Goal: Task Accomplishment & Management: Complete application form

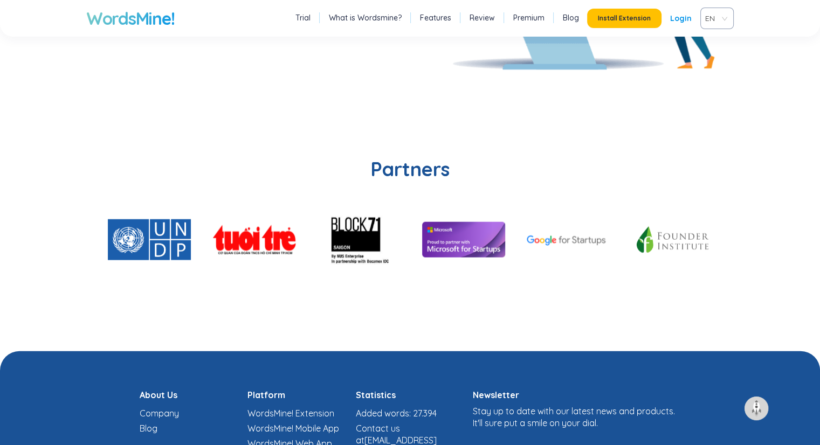
scroll to position [2481, 0]
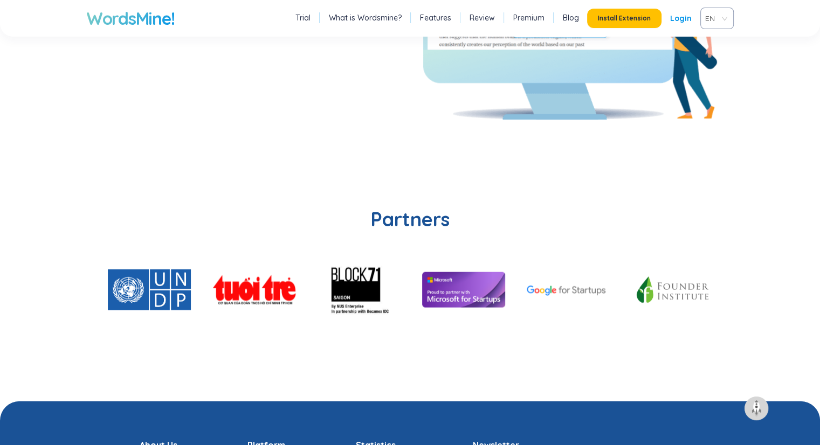
click at [536, 23] on li "Premium" at bounding box center [528, 18] width 37 height 14
click at [431, 14] on link "Features" at bounding box center [435, 17] width 31 height 11
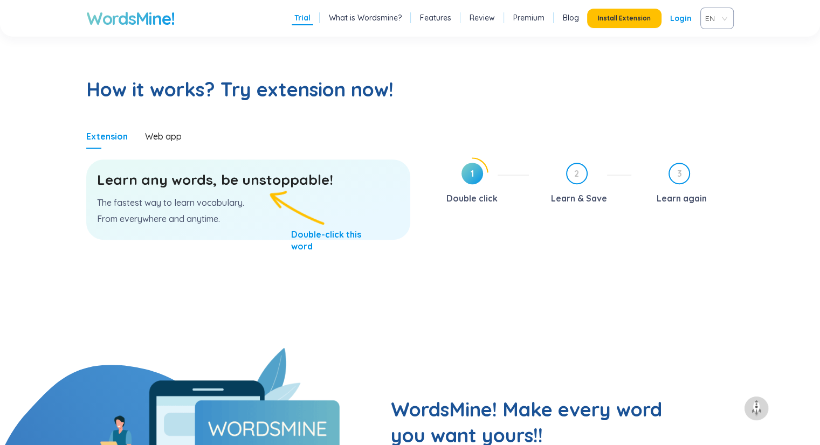
scroll to position [453, 0]
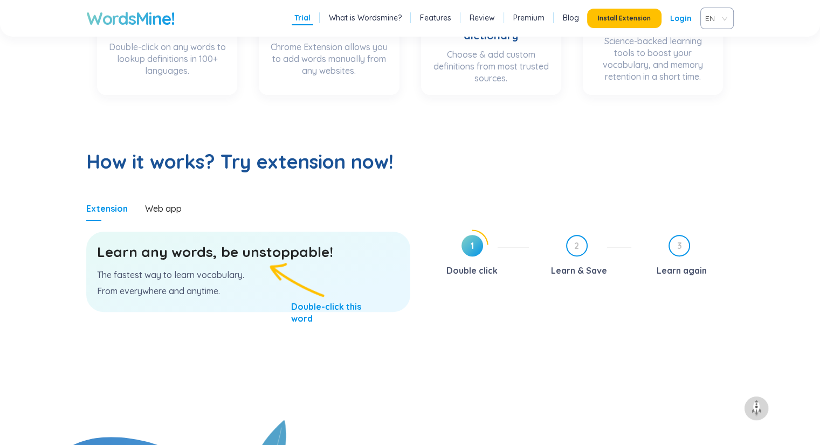
click at [268, 243] on h3 "Learn any words, be unstoppable!" at bounding box center [248, 252] width 302 height 19
click at [264, 258] on h3 "Learn any words, be unstoppable!" at bounding box center [248, 252] width 302 height 19
click at [136, 253] on h3 "Learn any words, be unstoppable!" at bounding box center [248, 252] width 302 height 19
click at [164, 208] on div "Web app" at bounding box center [163, 209] width 37 height 12
click at [168, 208] on div "Web app" at bounding box center [163, 209] width 37 height 12
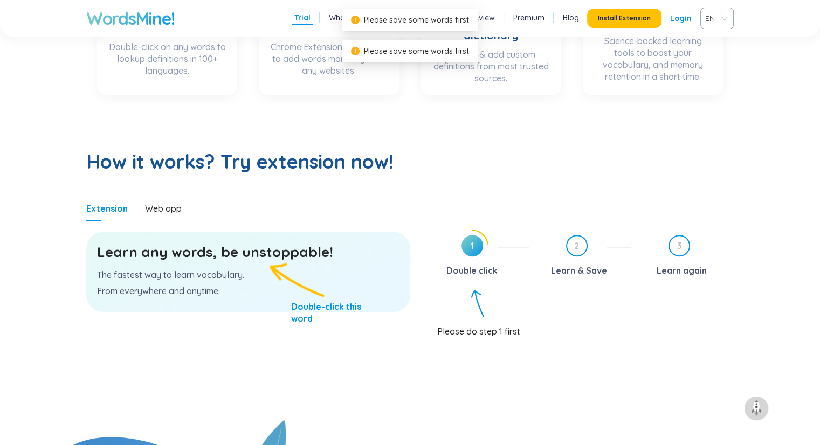
click at [479, 254] on span "1" at bounding box center [472, 246] width 22 height 22
click at [473, 262] on div "Double click" at bounding box center [471, 270] width 51 height 17
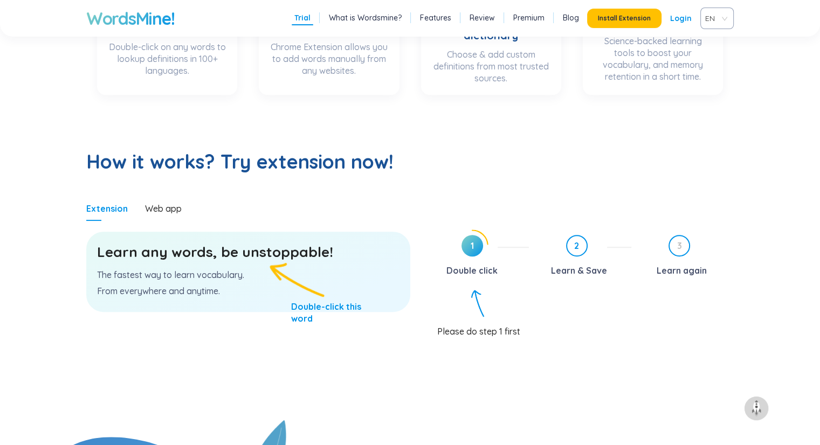
click at [576, 250] on span "2" at bounding box center [576, 245] width 19 height 19
click at [265, 254] on h3 "Learn any words, be unstoppable!" at bounding box center [248, 252] width 302 height 19
click at [201, 292] on p "From everywhere and anytime." at bounding box center [248, 291] width 302 height 12
click at [201, 291] on p "From everywhere and anytime." at bounding box center [248, 291] width 302 height 12
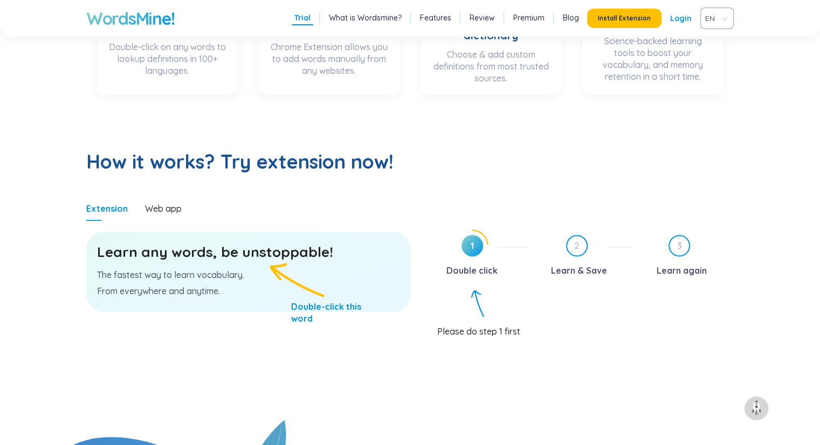
click at [185, 271] on p "The fastest way to learn vocabulary." at bounding box center [248, 275] width 302 height 12
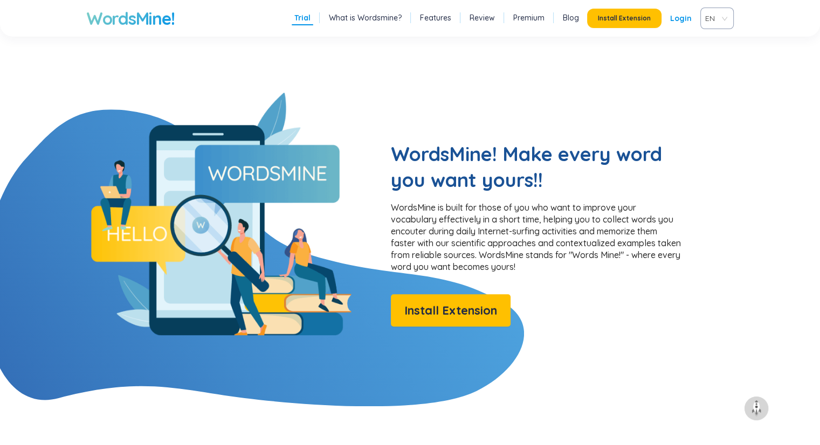
scroll to position [830, 0]
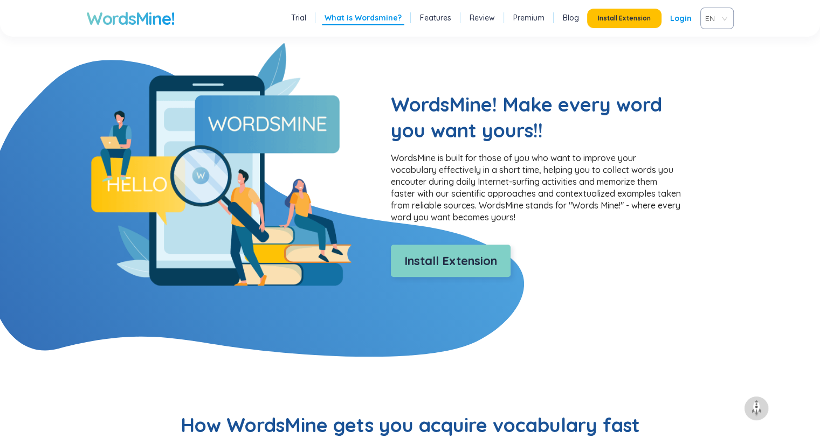
click at [447, 256] on span "Install Extension" at bounding box center [450, 261] width 93 height 19
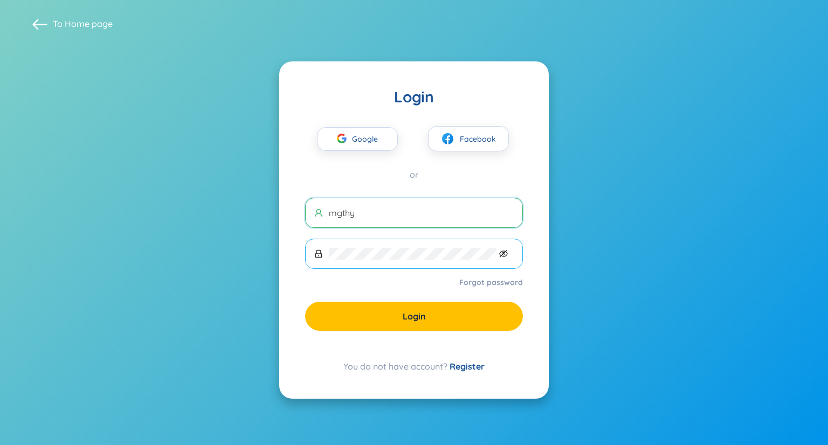
type input "mgthy"
click at [504, 253] on icon "eye-invisible" at bounding box center [504, 254] width 2 height 2
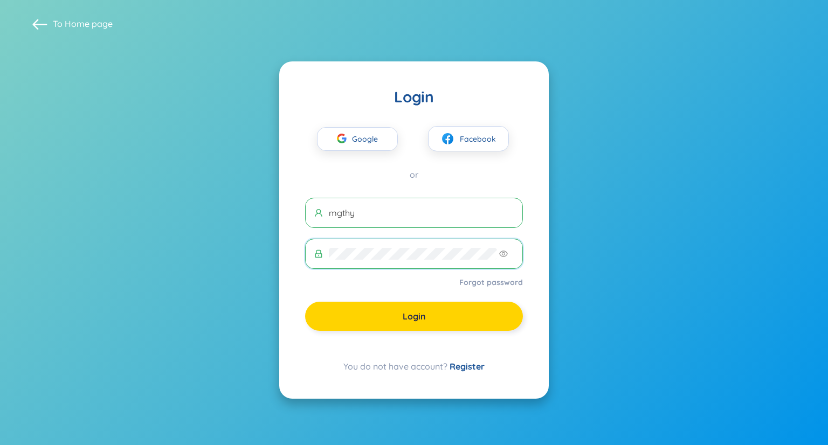
click at [427, 320] on button "Login" at bounding box center [414, 316] width 218 height 29
click at [461, 367] on link "Register" at bounding box center [467, 366] width 35 height 11
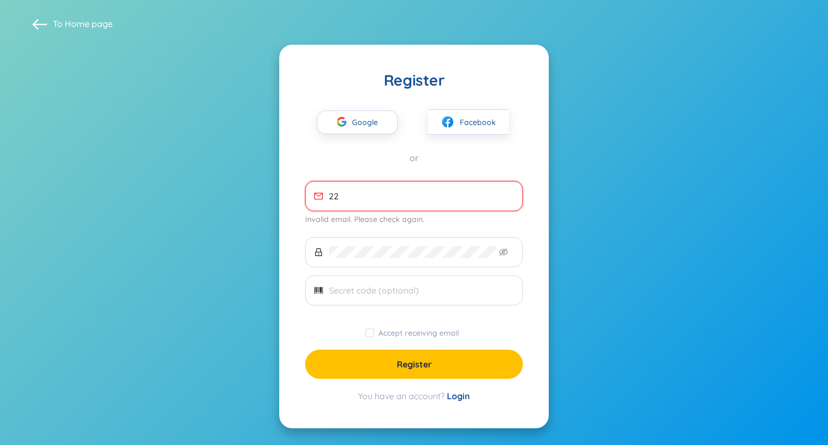
type input "2"
type input "mth"
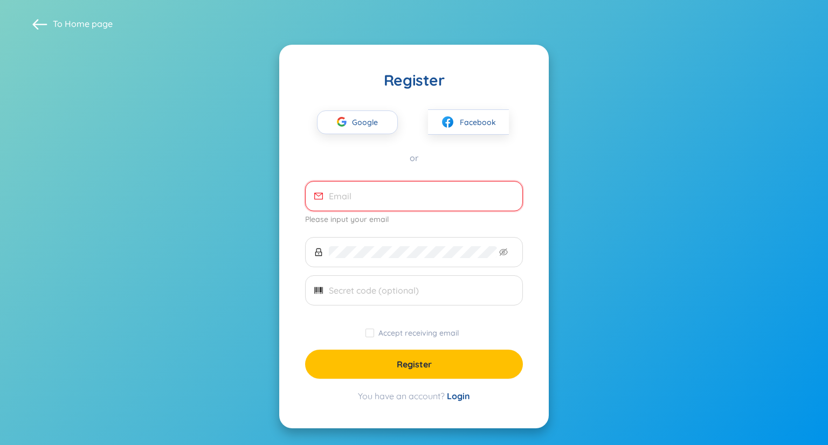
click at [362, 195] on input "email" at bounding box center [421, 196] width 185 height 12
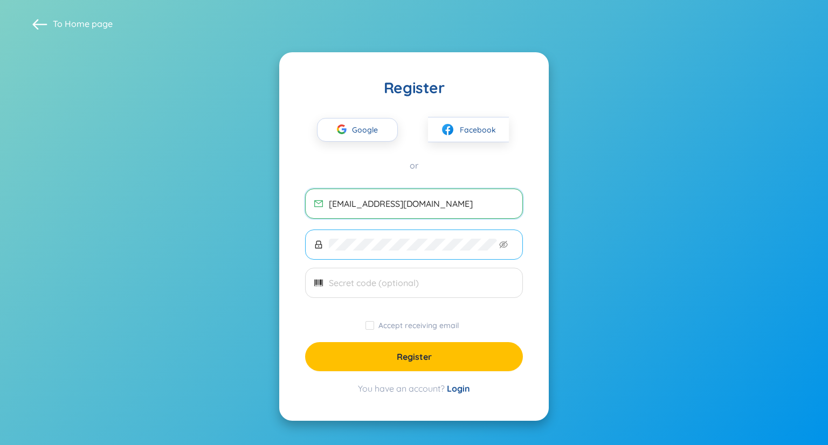
type input "mth4102000@gmail.com"
click at [502, 248] on icon "eye-invisible" at bounding box center [503, 244] width 9 height 9
click at [374, 326] on label "Accept receiving email" at bounding box center [414, 326] width 98 height 12
click at [369, 326] on input "Accept receiving email" at bounding box center [369, 325] width 9 height 9
checkbox input "true"
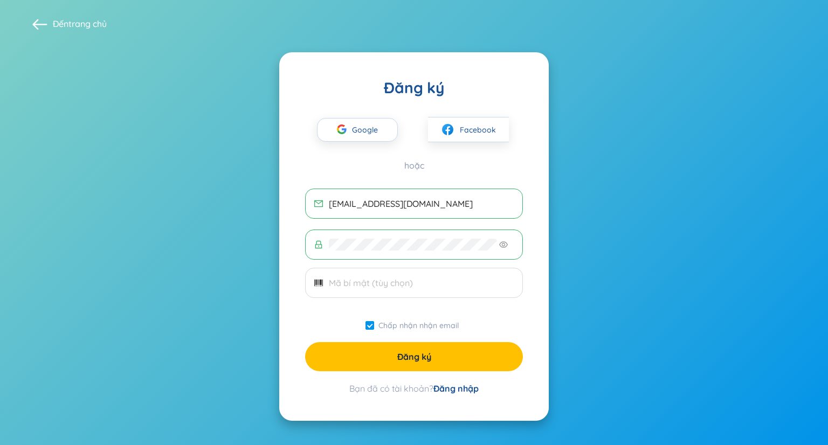
click at [681, 77] on section "Đến trang chủ Đăng ký Google Facebook hoặc mth4102000@gmail.com Chấp nhận nhận …" at bounding box center [414, 222] width 828 height 445
click at [391, 284] on input "text" at bounding box center [421, 283] width 185 height 12
type input "n"
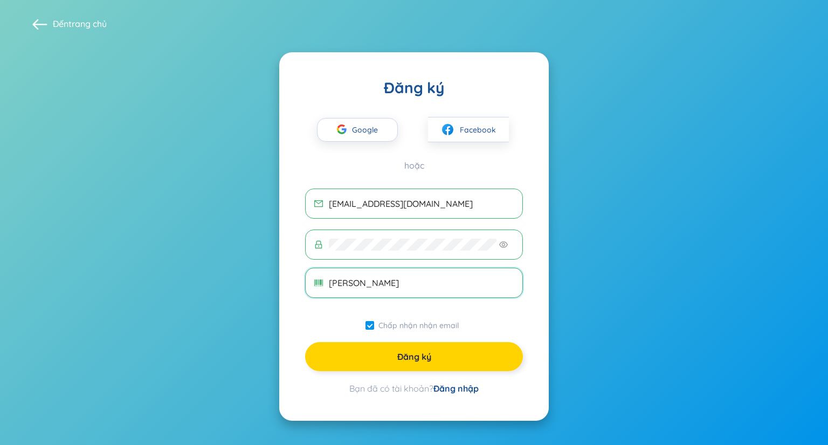
click at [442, 352] on button "Đăng ký" at bounding box center [414, 356] width 218 height 29
click at [429, 285] on input "Mộng Thùy" at bounding box center [421, 283] width 185 height 12
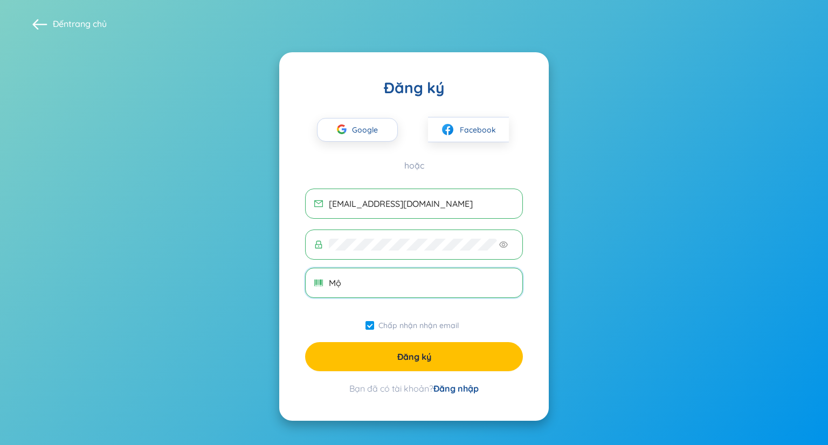
type input "M"
type input "04102000"
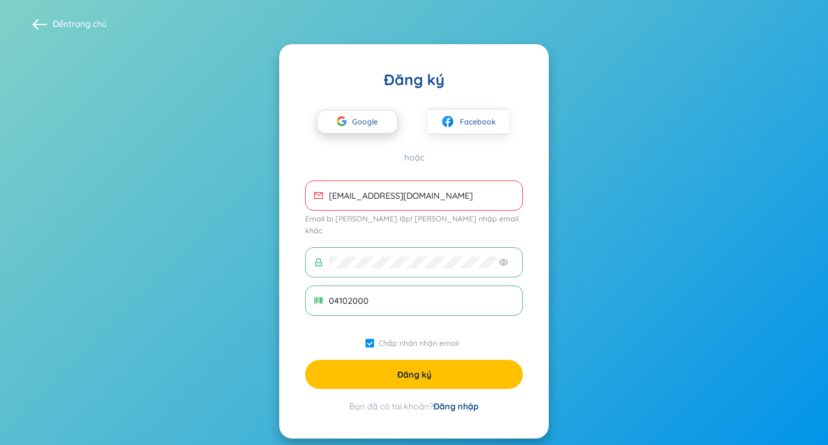
click at [361, 119] on font "Google" at bounding box center [365, 122] width 26 height 10
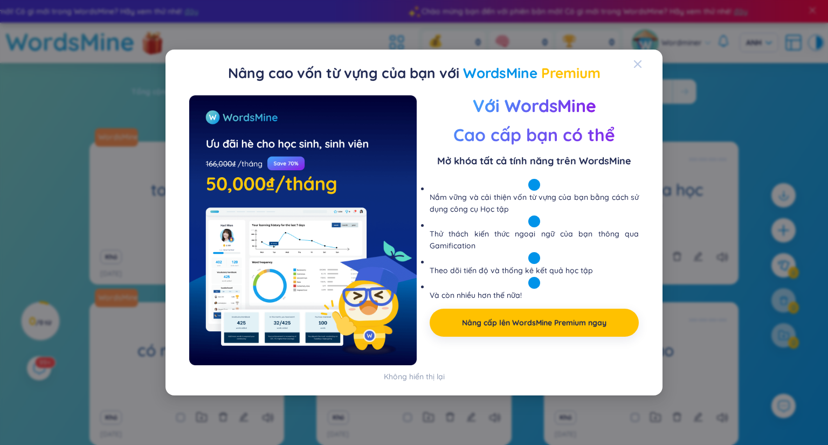
click at [637, 62] on icon "Đóng" at bounding box center [638, 64] width 8 height 8
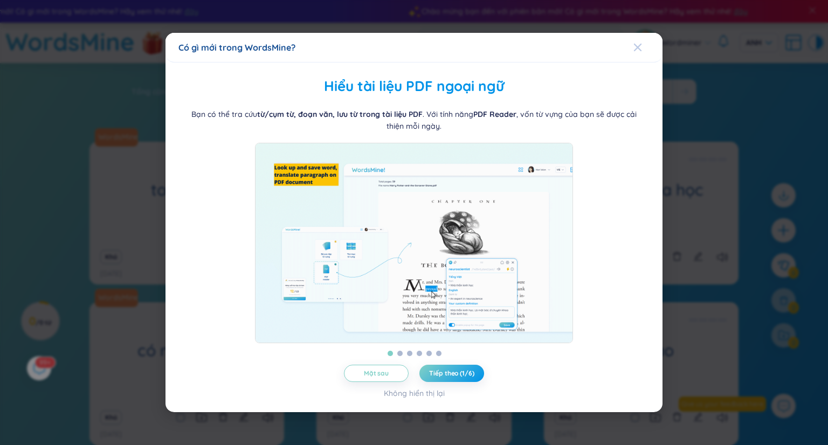
click at [638, 44] on icon "Đóng" at bounding box center [638, 48] width 8 height 8
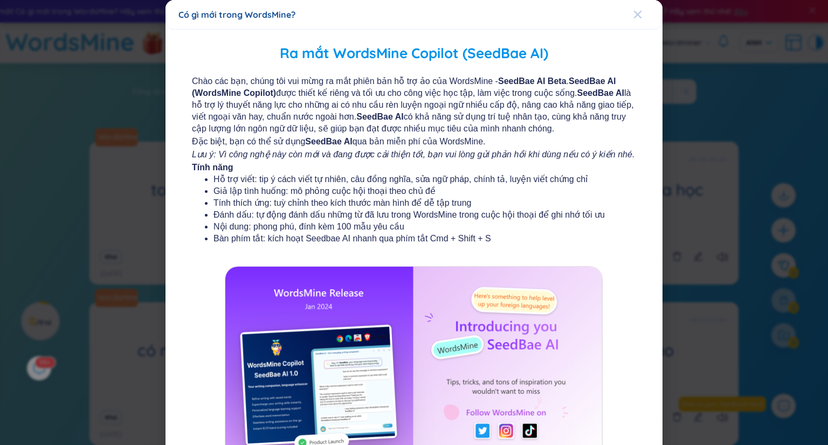
click at [634, 17] on icon "Đóng" at bounding box center [637, 14] width 9 height 9
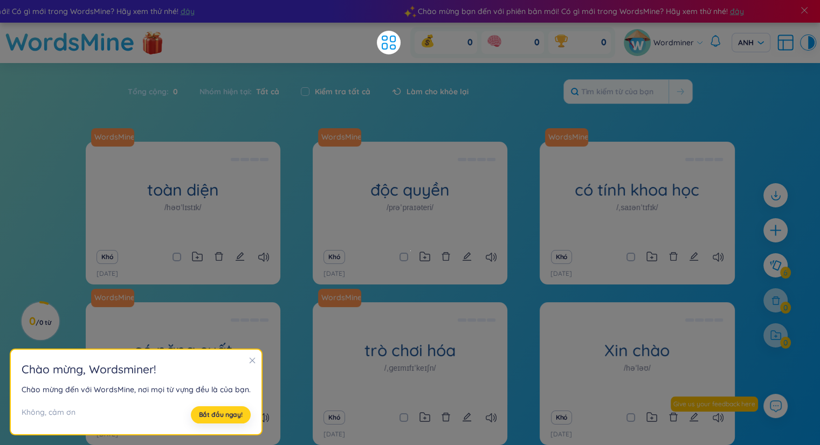
click at [226, 407] on button "Bắt đầu ngay!" at bounding box center [221, 414] width 60 height 17
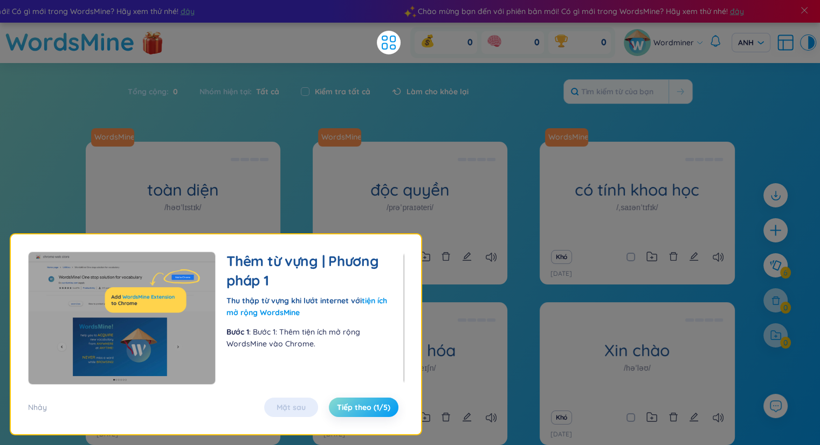
click at [349, 404] on font "Tiếp theo (1/5)" at bounding box center [363, 408] width 53 height 10
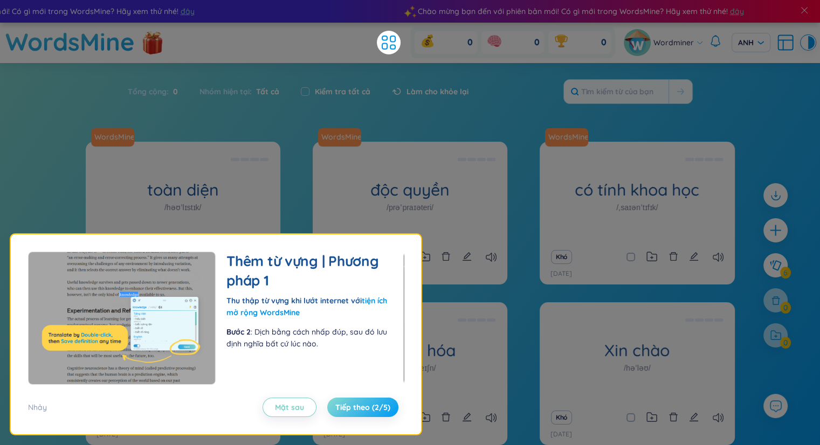
click at [350, 404] on font "Tiếp theo (2/5)" at bounding box center [362, 408] width 55 height 10
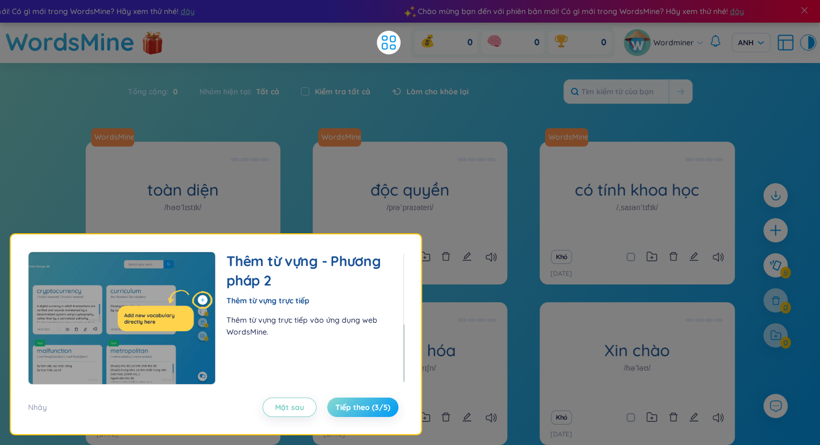
click at [350, 404] on font "Tiếp theo (3/5)" at bounding box center [362, 408] width 55 height 10
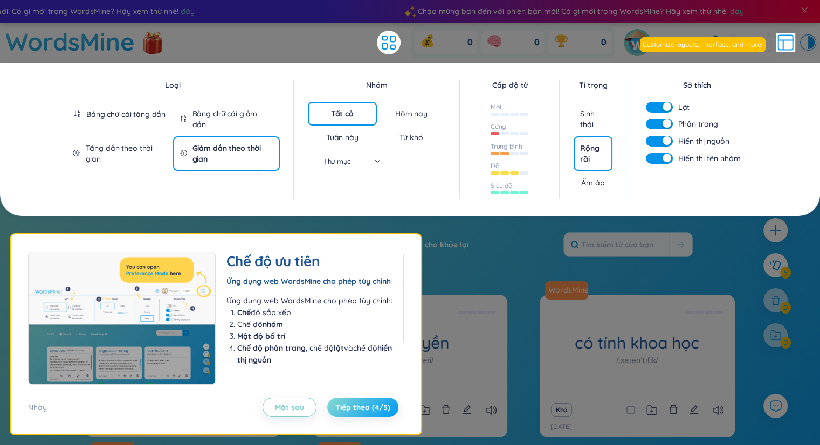
click at [350, 404] on font "Tiếp theo (4/5)" at bounding box center [362, 408] width 55 height 10
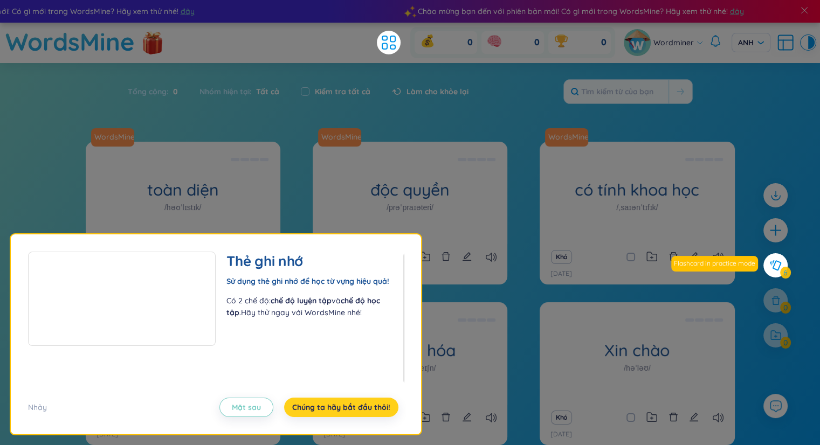
click at [350, 404] on font "Chúng ta hãy bắt đầu thôi!" at bounding box center [341, 408] width 98 height 10
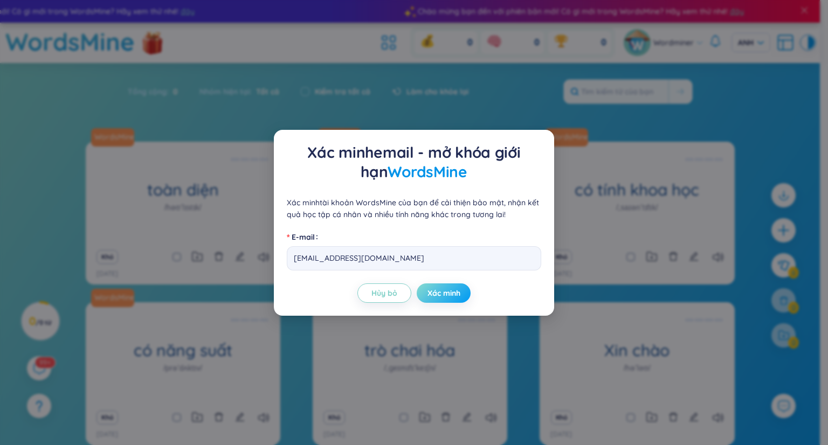
click at [444, 293] on font "Xác minh" at bounding box center [443, 293] width 33 height 10
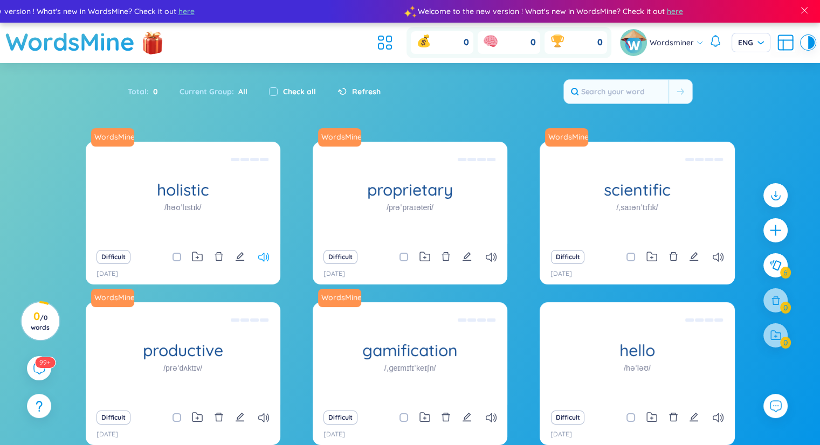
click at [266, 254] on icon at bounding box center [263, 257] width 11 height 9
click at [490, 253] on icon at bounding box center [491, 257] width 11 height 9
click at [720, 257] on icon at bounding box center [718, 257] width 11 height 9
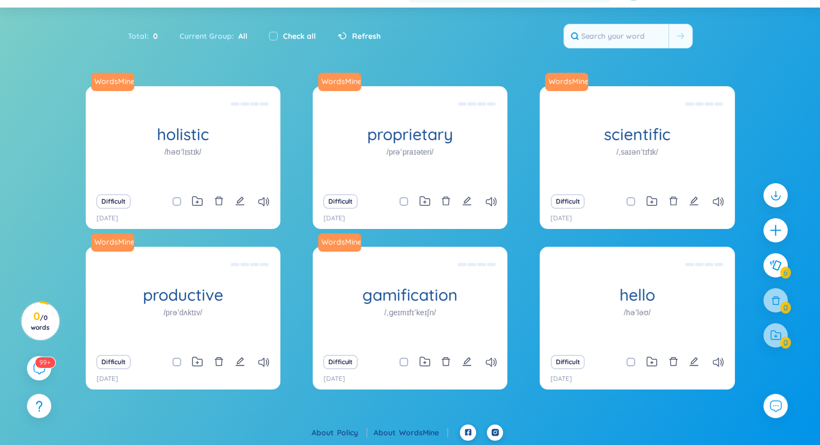
scroll to position [56, 0]
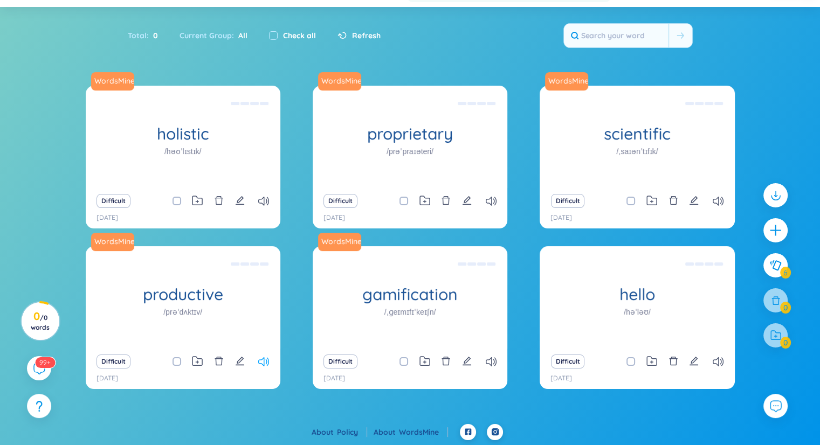
click at [264, 358] on icon at bounding box center [263, 361] width 11 height 9
click at [494, 358] on icon at bounding box center [491, 361] width 11 height 9
click at [716, 363] on icon at bounding box center [718, 361] width 11 height 9
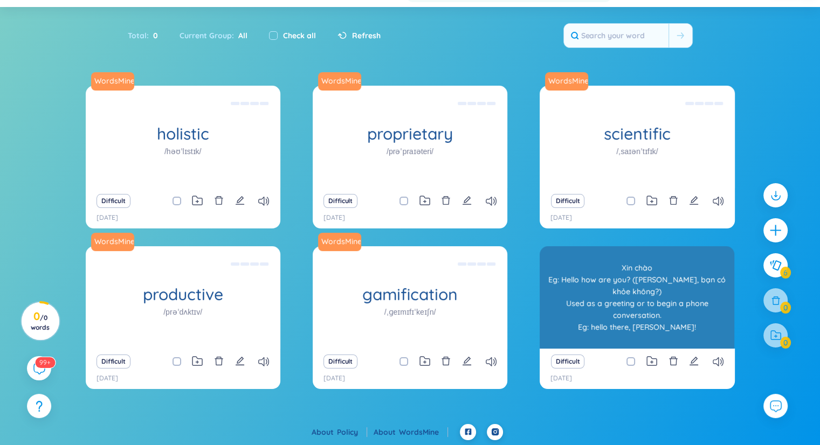
click at [647, 311] on div "Xin chào Eg: Hello how are you? (Xin chào, bạn có khỏe không?) Used as a greeti…" at bounding box center [637, 297] width 184 height 97
click at [626, 330] on div "Xin chào Eg: Hello how are you? (Xin chào, bạn có khỏe không?) Used as a greeti…" at bounding box center [637, 297] width 184 height 97
click at [624, 330] on div "Xin chào Eg: Hello how are you? (Xin chào, bạn có khỏe không?) Used as a greeti…" at bounding box center [637, 297] width 184 height 97
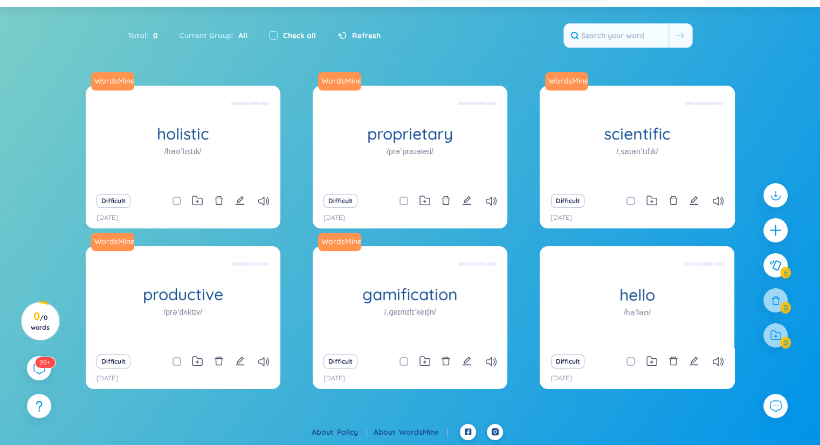
click at [627, 360] on span at bounding box center [630, 361] width 9 height 9
click at [632, 360] on input "checkbox" at bounding box center [636, 361] width 9 height 9
click at [627, 361] on span at bounding box center [630, 361] width 9 height 9
click at [632, 361] on input "checkbox" at bounding box center [636, 361] width 9 height 9
checkbox input "false"
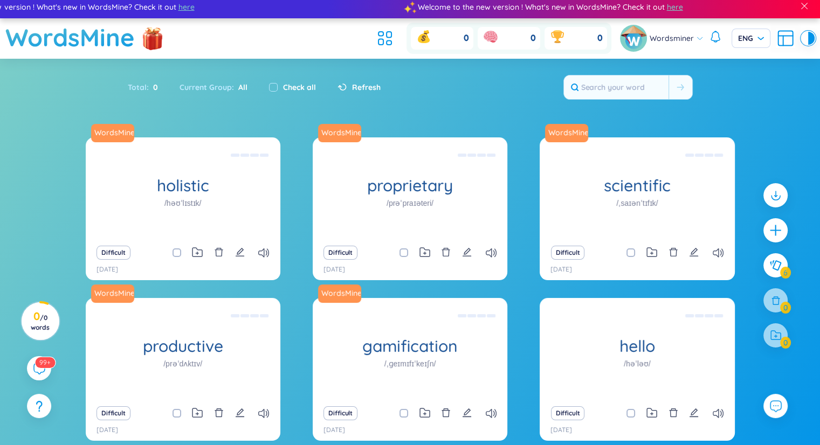
scroll to position [0, 0]
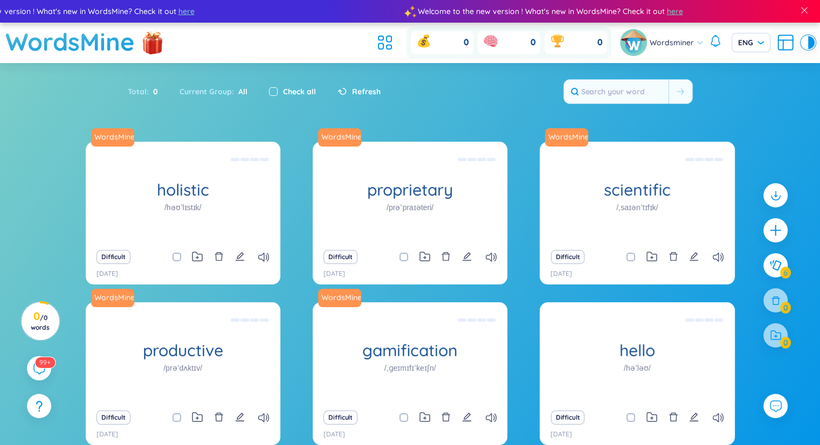
click at [271, 89] on input "checkbox" at bounding box center [273, 91] width 9 height 9
checkbox input "true"
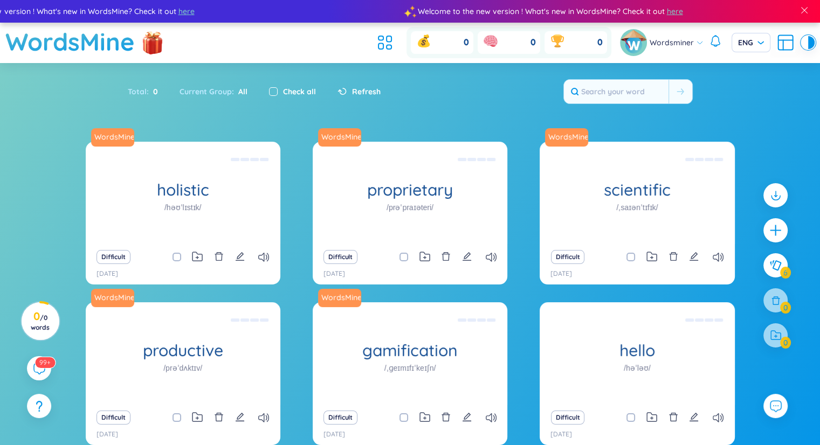
checkbox input "true"
click at [269, 90] on input "checkbox" at bounding box center [273, 91] width 9 height 9
checkbox input "false"
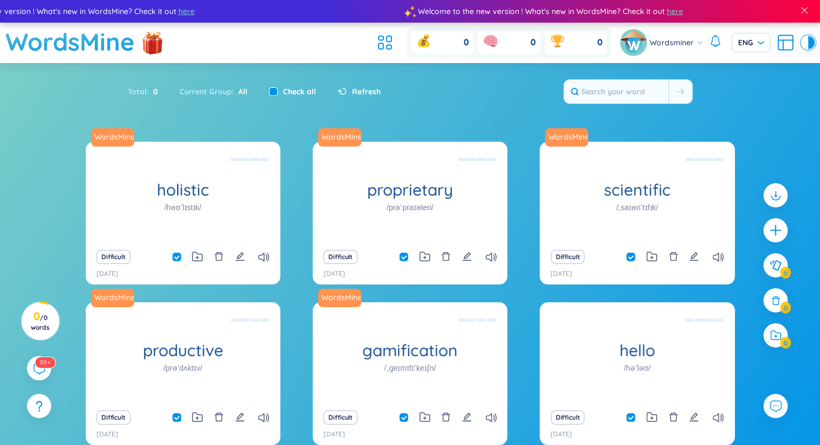
checkbox input "false"
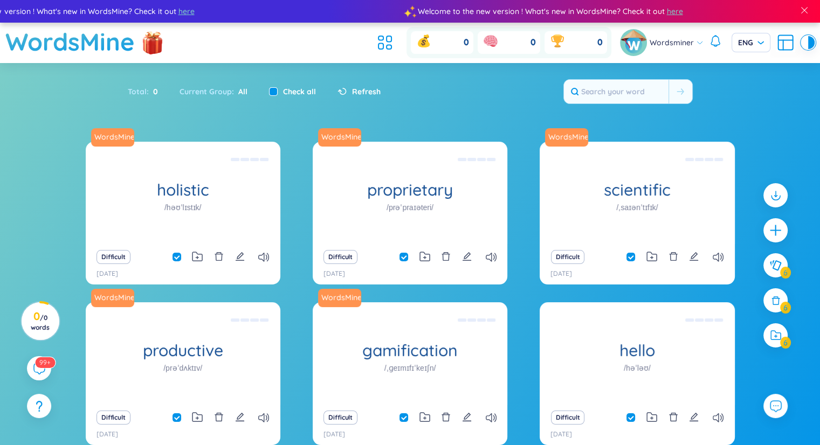
checkbox input "false"
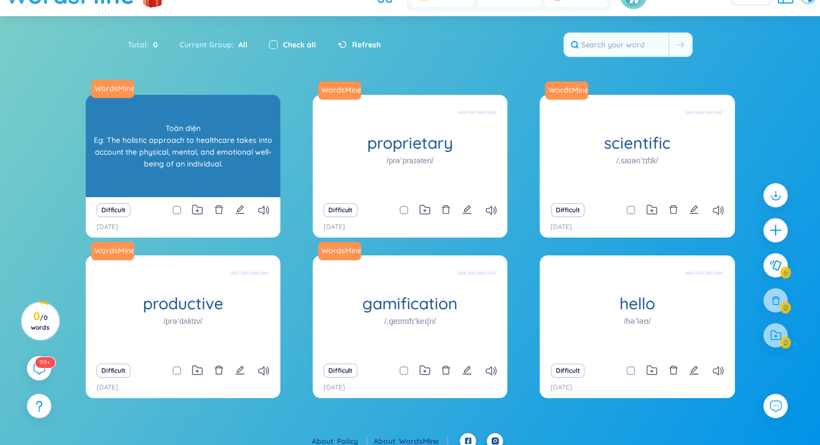
scroll to position [56, 0]
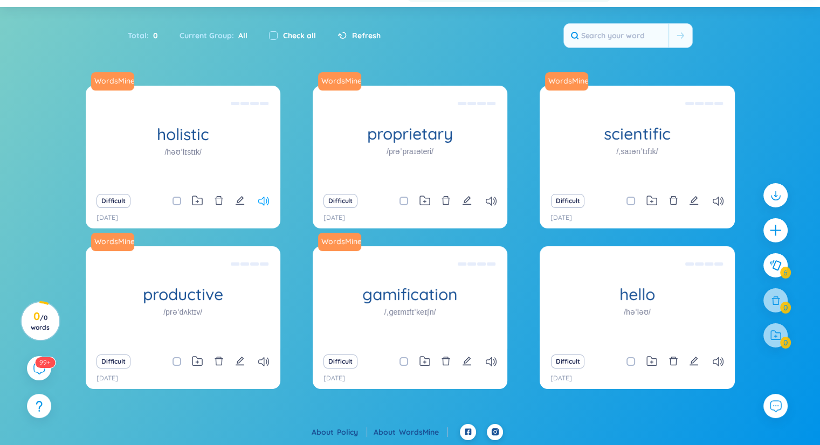
click at [261, 199] on icon at bounding box center [263, 201] width 11 height 9
click at [492, 199] on icon at bounding box center [491, 201] width 11 height 9
click at [716, 201] on icon at bounding box center [718, 201] width 11 height 9
click at [720, 368] on div "Difficult" at bounding box center [637, 361] width 184 height 15
click at [717, 362] on icon at bounding box center [718, 361] width 11 height 9
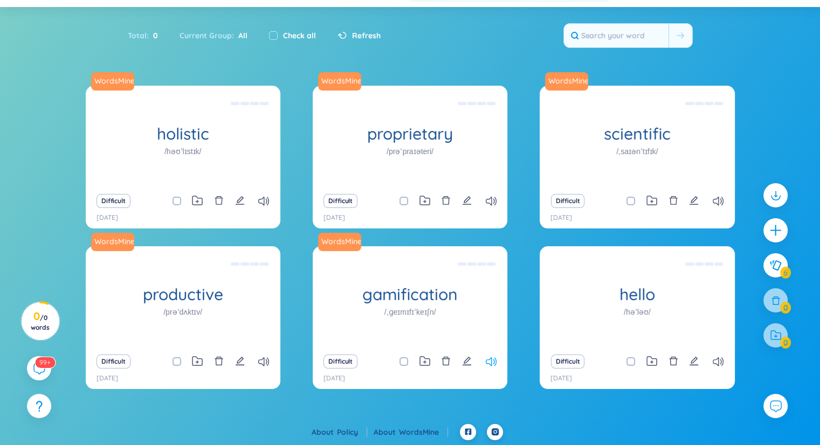
click at [490, 362] on icon at bounding box center [491, 361] width 11 height 9
click at [487, 363] on icon at bounding box center [491, 361] width 11 height 9
click at [260, 357] on icon at bounding box center [263, 361] width 11 height 9
